Goal: Task Accomplishment & Management: Manage account settings

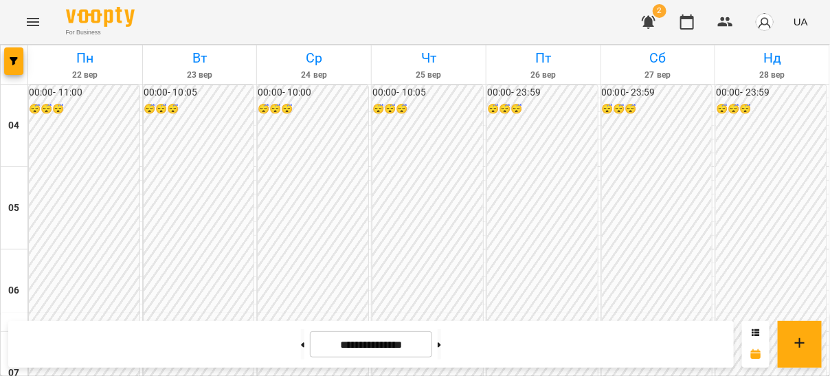
scroll to position [607, 0]
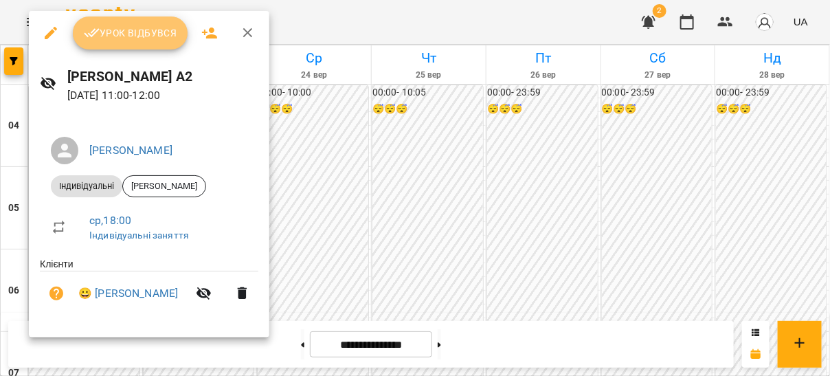
click at [129, 28] on span "Урок відбувся" at bounding box center [130, 33] width 93 height 16
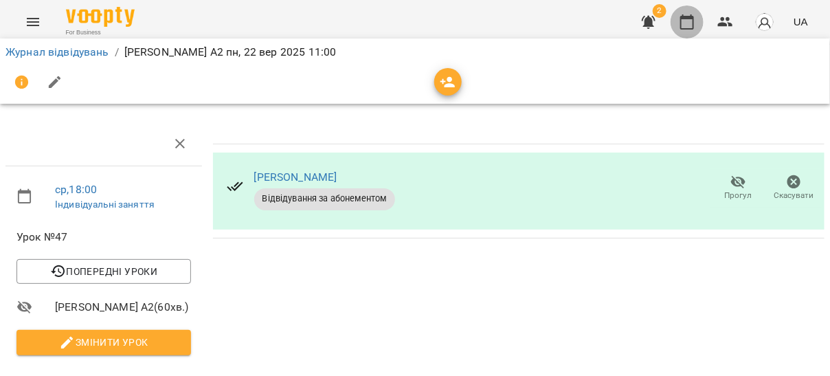
click at [687, 28] on icon "button" at bounding box center [687, 21] width 14 height 15
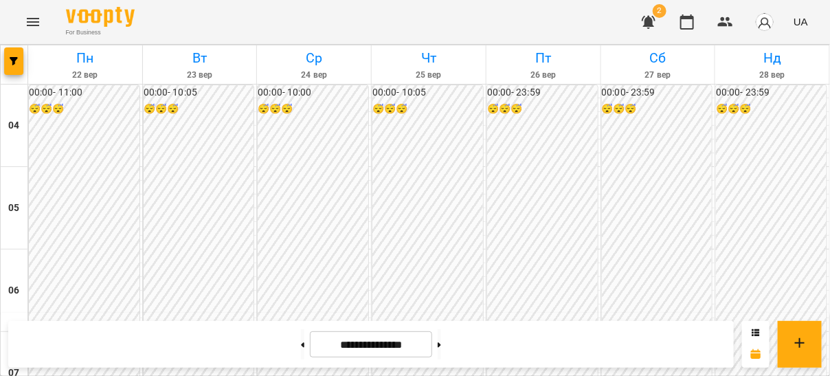
scroll to position [958, 0]
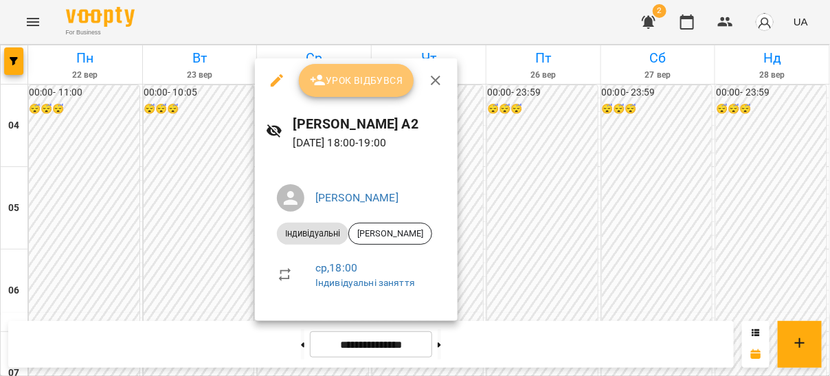
click at [365, 86] on span "Урок відбувся" at bounding box center [356, 80] width 93 height 16
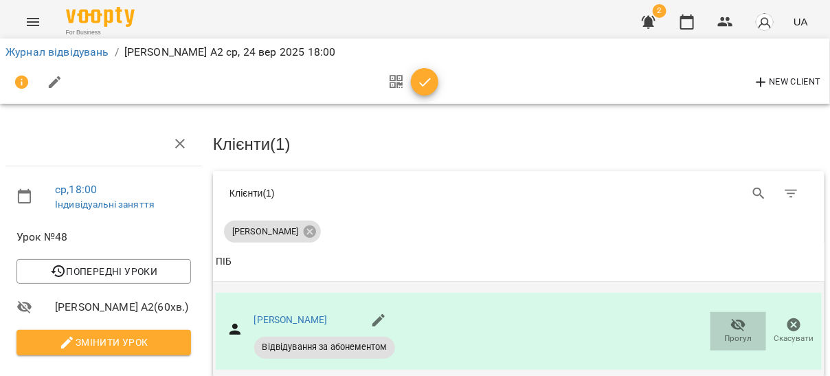
click at [740, 344] on button "Прогул" at bounding box center [738, 331] width 56 height 38
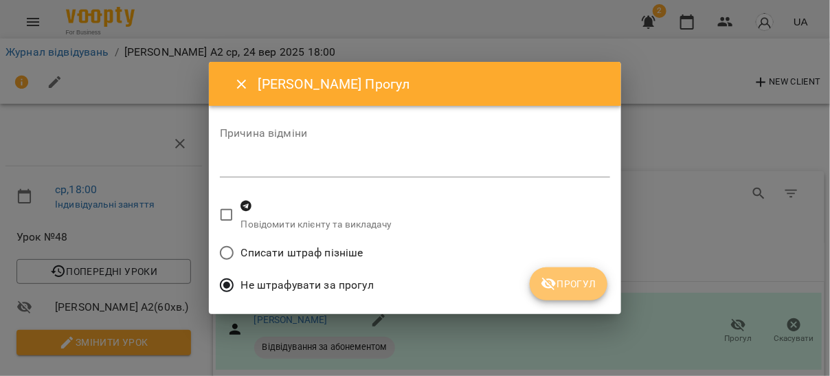
click at [553, 280] on icon "submit" at bounding box center [548, 284] width 15 height 13
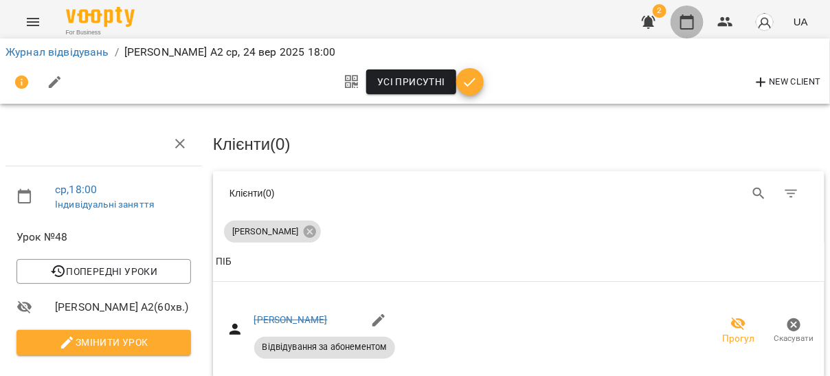
click at [679, 27] on button "button" at bounding box center [687, 21] width 33 height 33
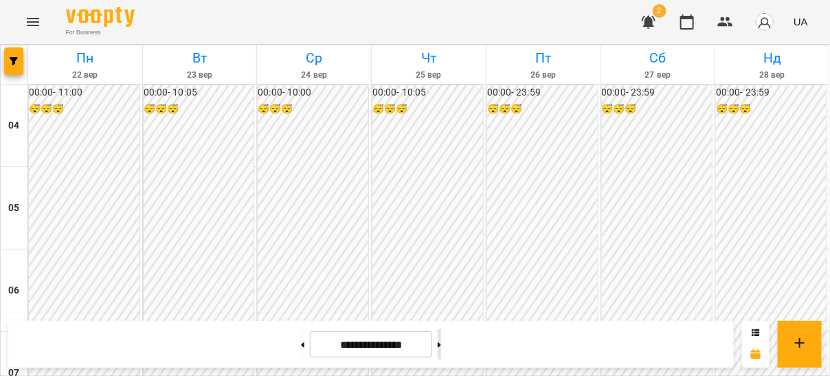
scroll to position [927, 0]
click at [441, 345] on button at bounding box center [439, 344] width 3 height 30
type input "**********"
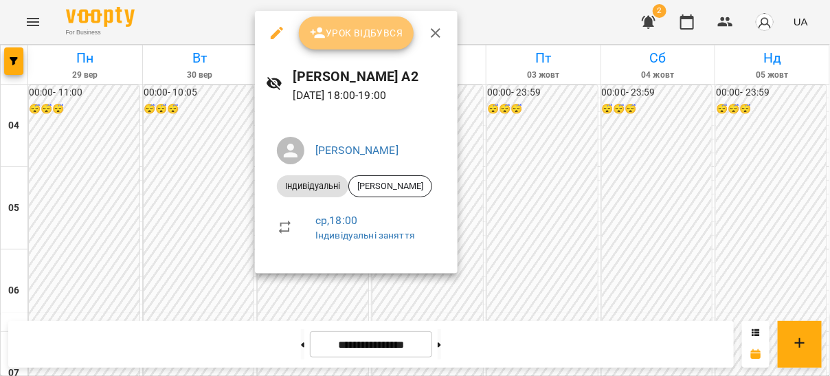
click at [346, 32] on span "Урок відбувся" at bounding box center [356, 33] width 93 height 16
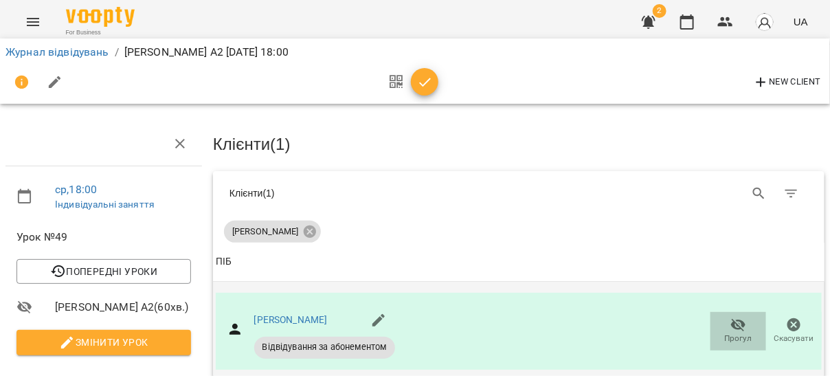
click at [734, 338] on span "Прогул" at bounding box center [738, 339] width 27 height 12
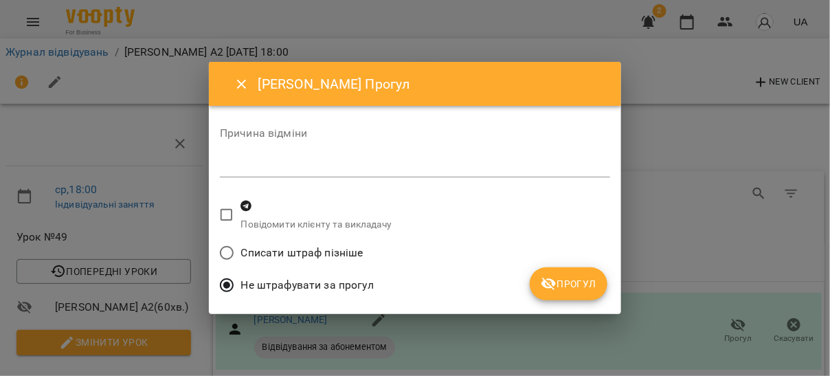
click at [557, 280] on icon "submit" at bounding box center [549, 284] width 16 height 16
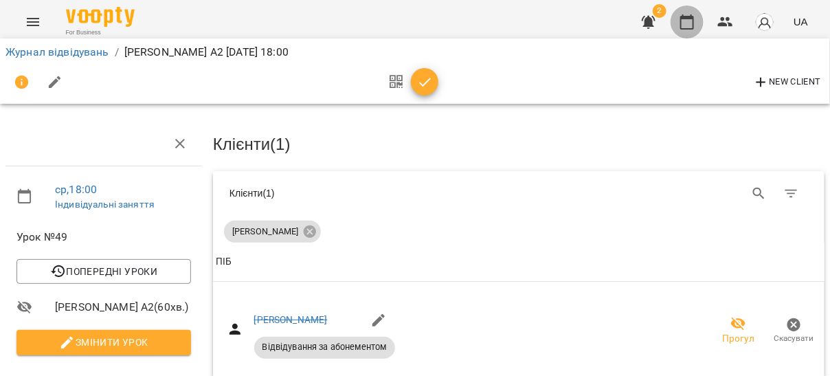
click at [683, 19] on icon "button" at bounding box center [687, 22] width 16 height 16
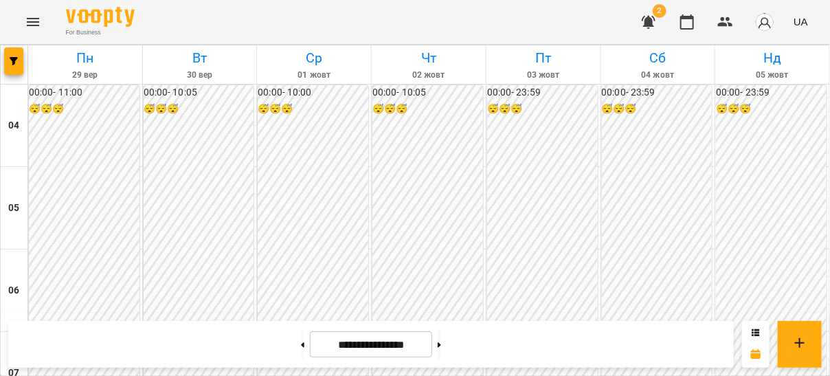
scroll to position [305, 0]
click at [441, 340] on button at bounding box center [439, 344] width 3 height 30
click at [441, 352] on button at bounding box center [439, 344] width 3 height 30
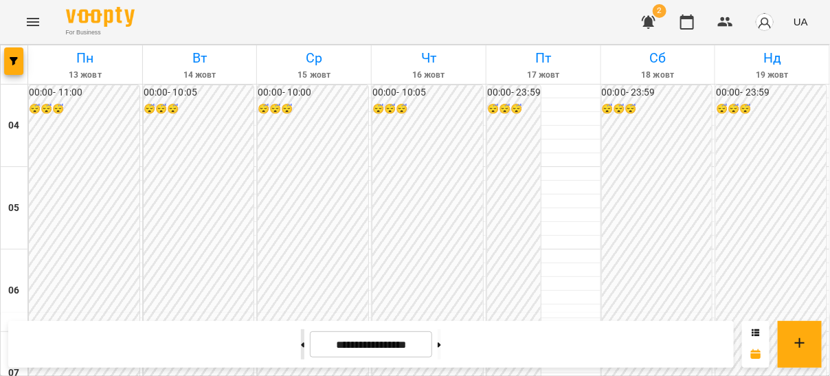
click at [302, 346] on icon at bounding box center [303, 344] width 3 height 5
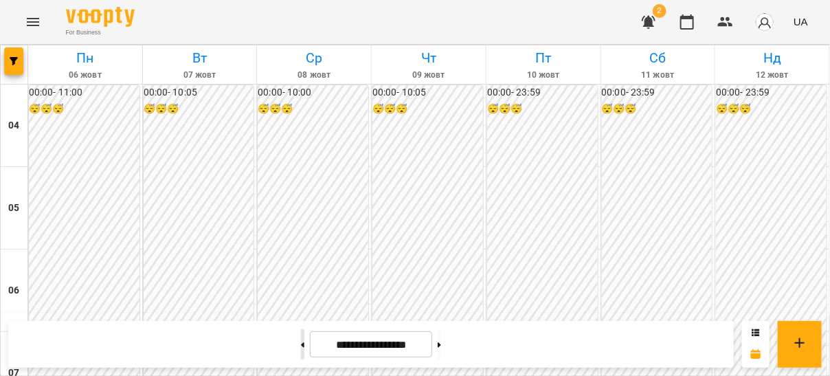
click at [302, 346] on icon at bounding box center [303, 344] width 3 height 5
click at [301, 341] on button at bounding box center [302, 344] width 3 height 30
type input "**********"
